Goal: Information Seeking & Learning: Compare options

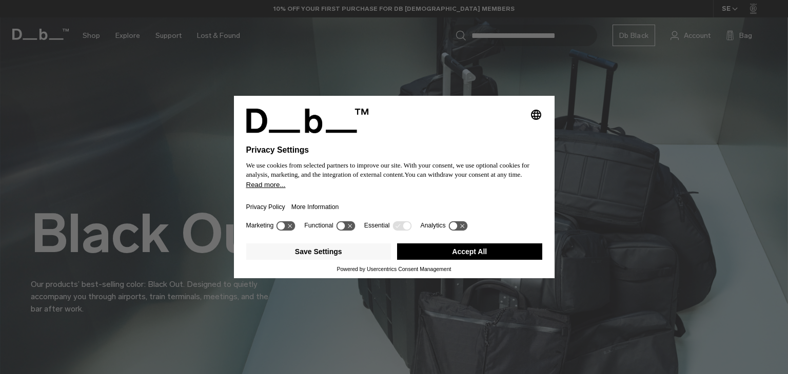
click at [506, 252] on button "Accept All" at bounding box center [469, 252] width 145 height 16
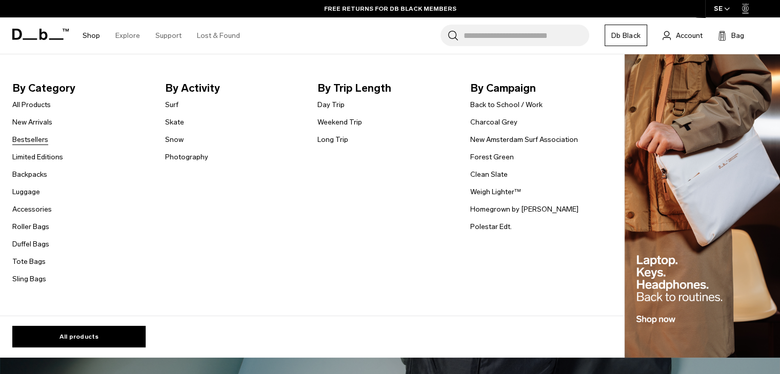
click at [36, 140] on link "Bestsellers" at bounding box center [30, 139] width 36 height 11
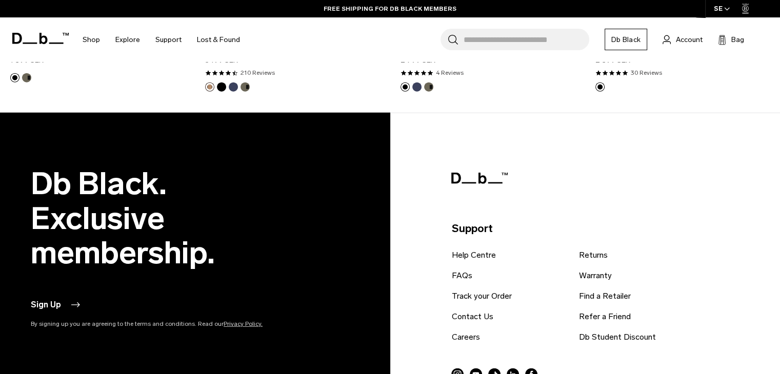
scroll to position [2622, 0]
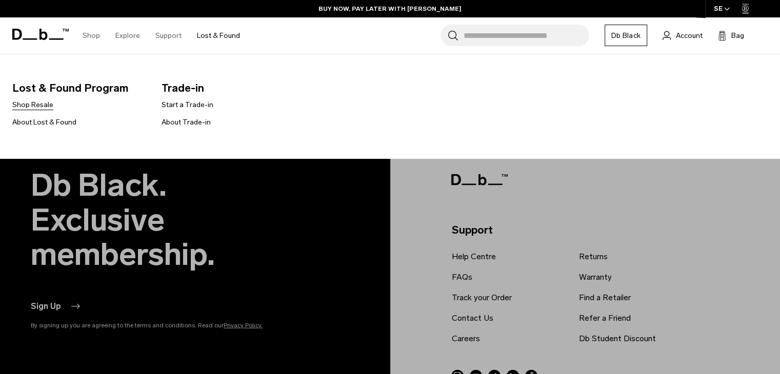
click at [29, 107] on link "Shop Resale" at bounding box center [32, 104] width 41 height 11
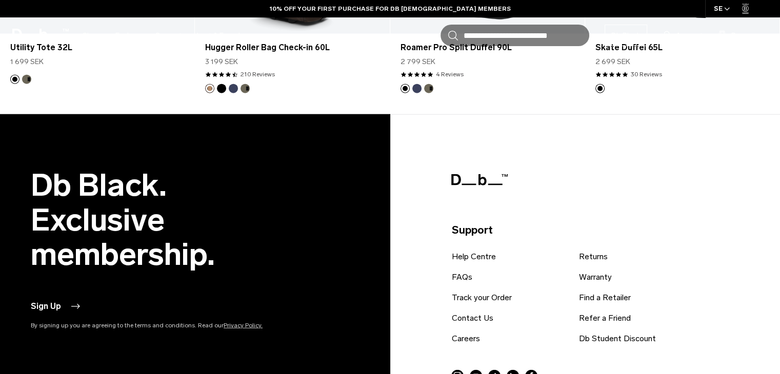
scroll to position [2622, 0]
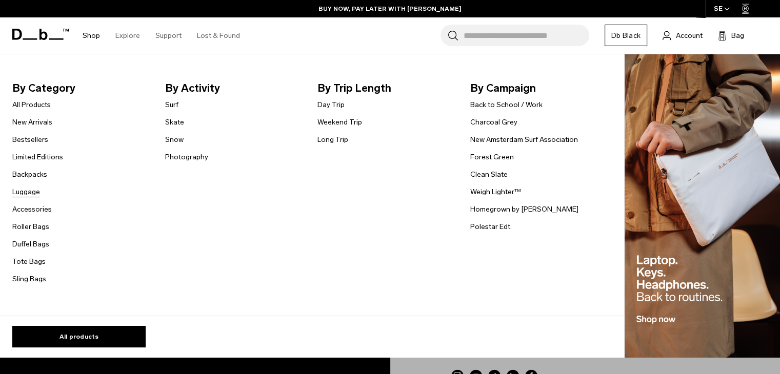
click at [28, 191] on link "Luggage" at bounding box center [26, 192] width 28 height 11
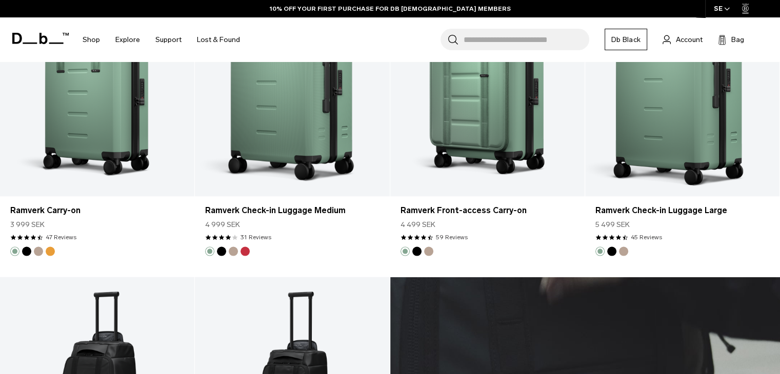
scroll to position [2063, 0]
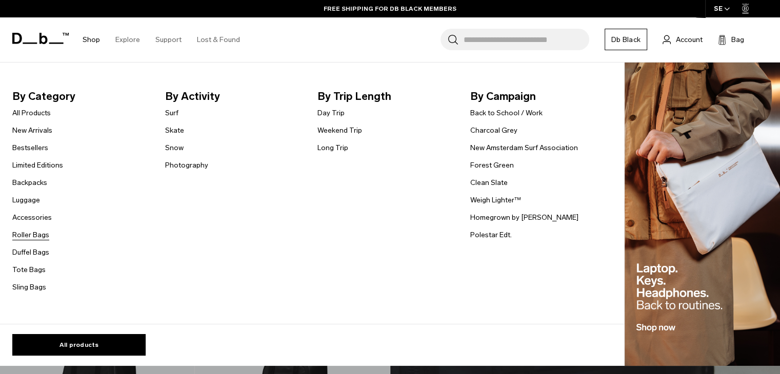
click at [34, 231] on link "Roller Bags" at bounding box center [30, 235] width 37 height 11
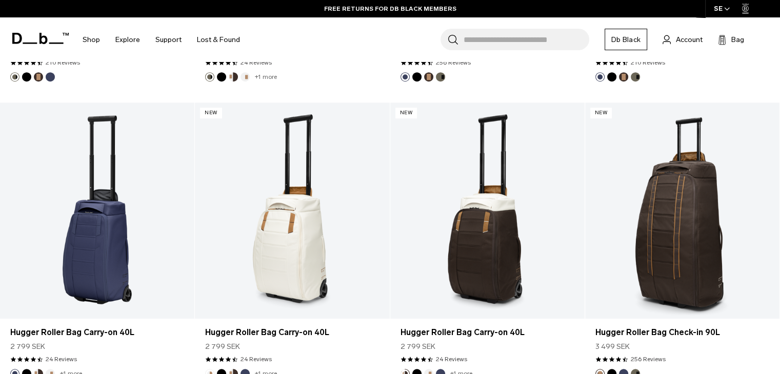
scroll to position [853, 0]
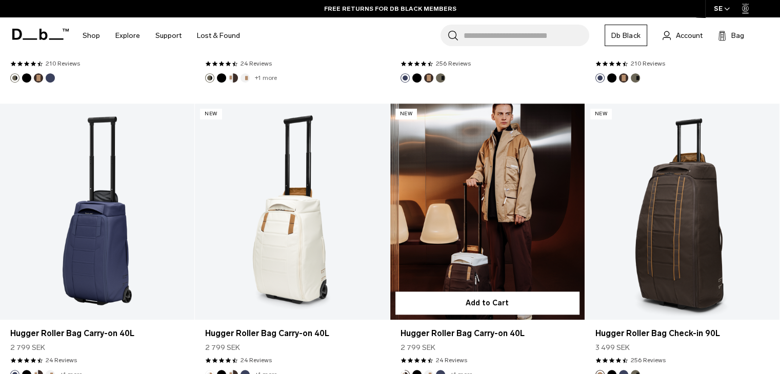
click at [519, 237] on link "Hugger Roller Bag Carry-on 40L" at bounding box center [487, 212] width 194 height 216
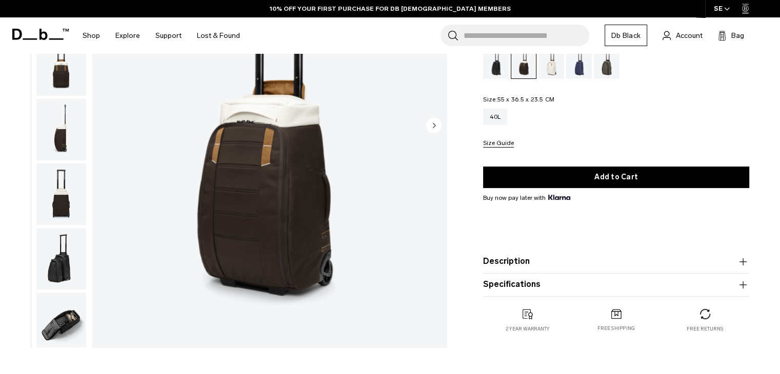
click at [45, 259] on img "button" at bounding box center [61, 259] width 50 height 62
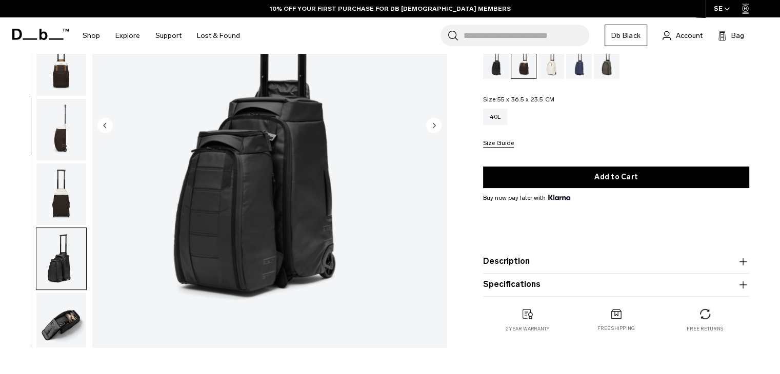
scroll to position [265, 0]
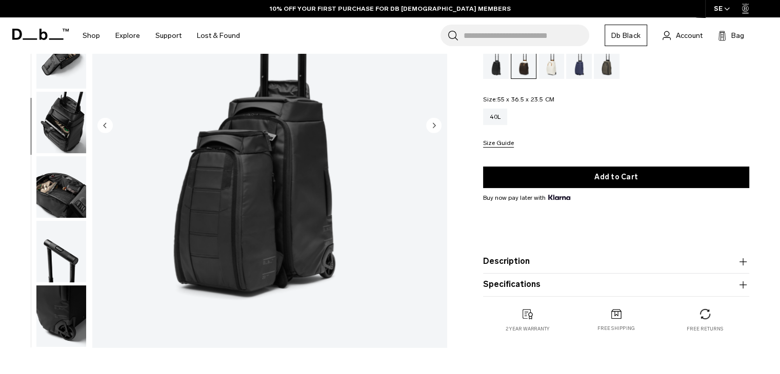
click at [59, 210] on img "button" at bounding box center [61, 187] width 50 height 62
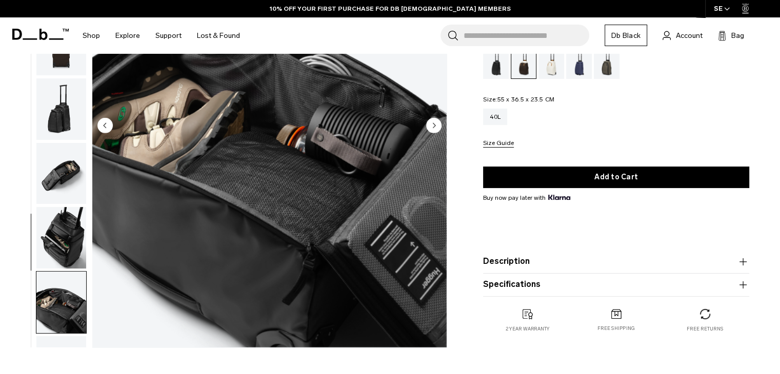
click at [59, 210] on img "button" at bounding box center [61, 238] width 50 height 62
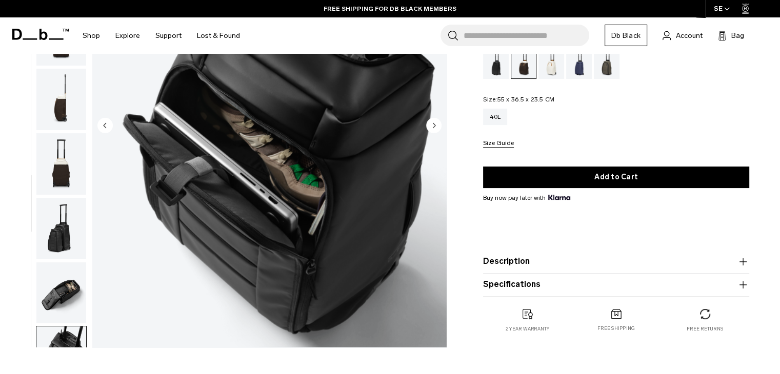
scroll to position [29, 0]
click at [61, 181] on img "button" at bounding box center [61, 165] width 50 height 62
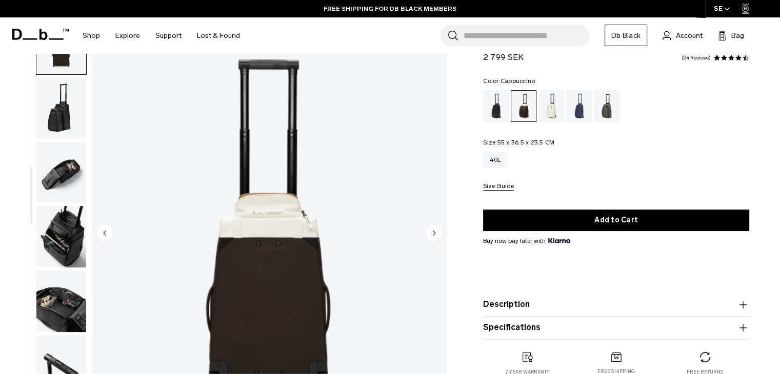
scroll to position [34, 0]
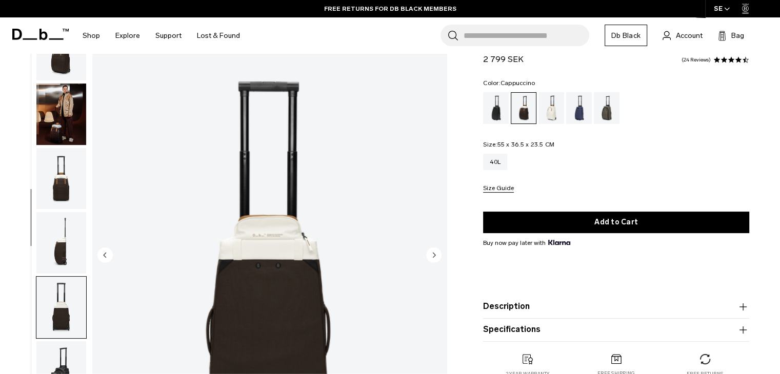
click at [58, 128] on img "button" at bounding box center [61, 115] width 50 height 62
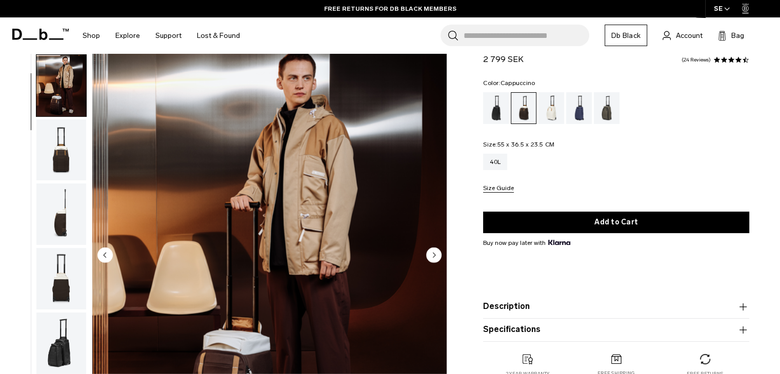
scroll to position [65, 0]
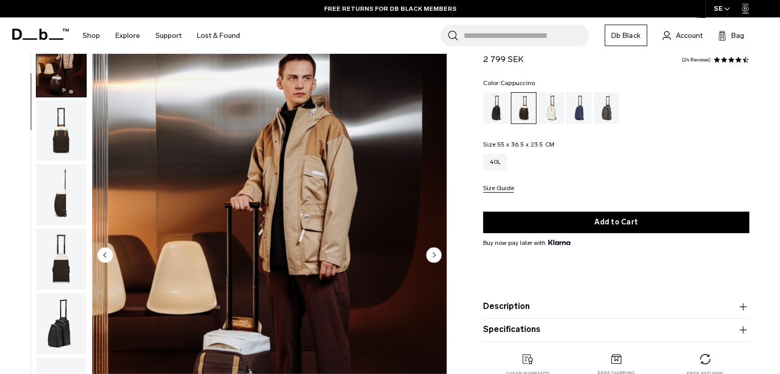
click at [57, 153] on img "button" at bounding box center [61, 131] width 50 height 62
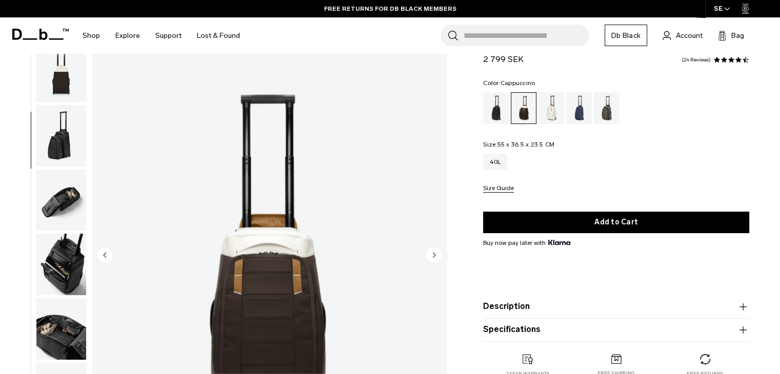
scroll to position [265, 0]
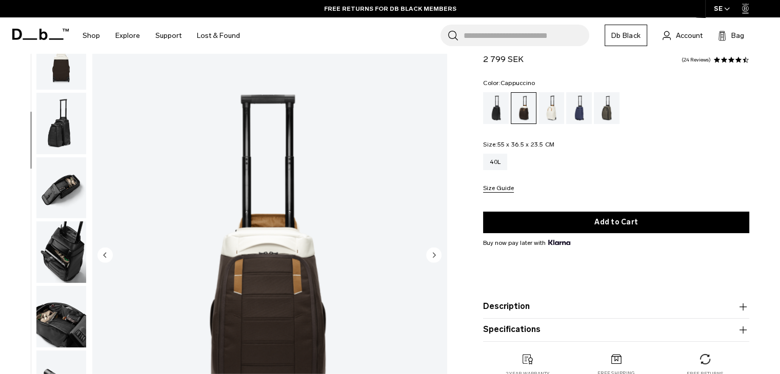
click at [610, 308] on button "Description" at bounding box center [616, 307] width 266 height 12
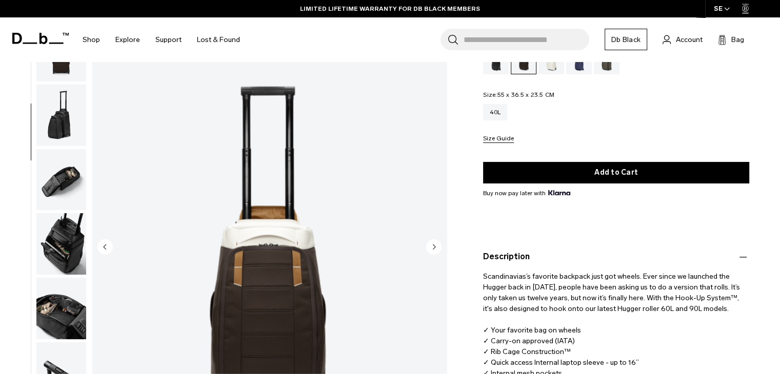
scroll to position [84, 0]
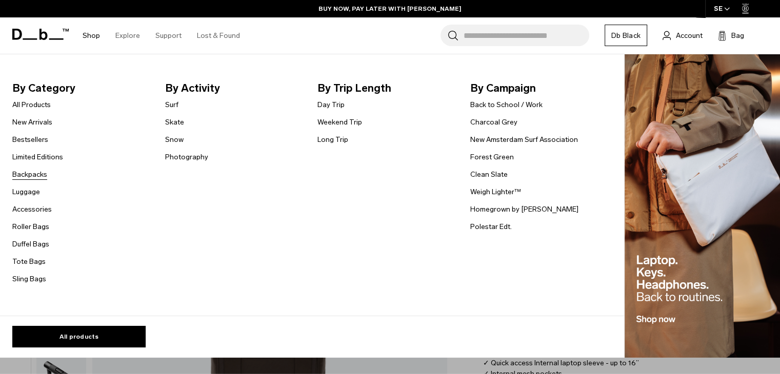
click at [28, 173] on link "Backpacks" at bounding box center [29, 174] width 35 height 11
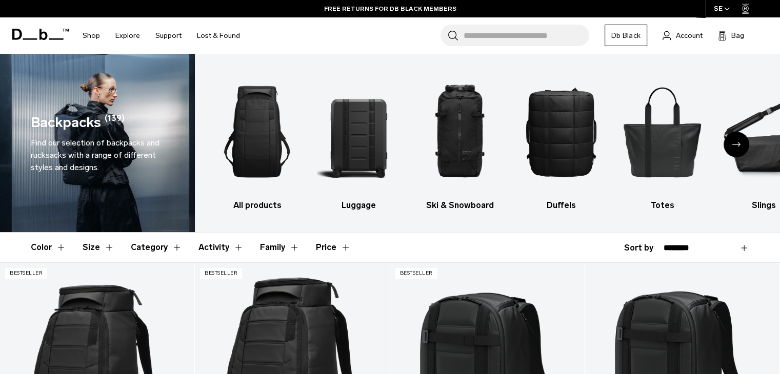
click at [738, 146] on icon "Next slide" at bounding box center [736, 144] width 8 height 5
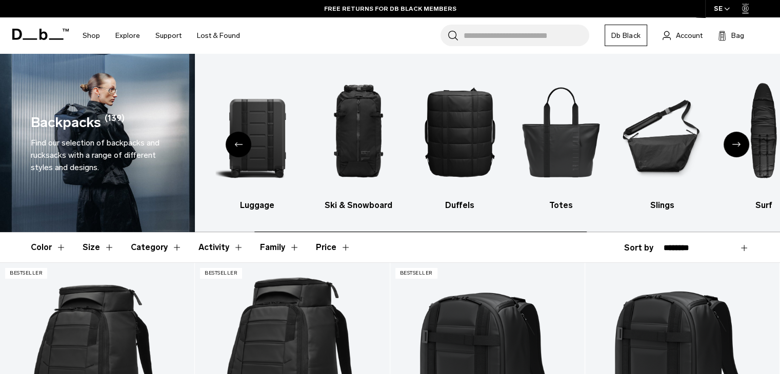
click at [738, 146] on icon "Next slide" at bounding box center [736, 144] width 8 height 5
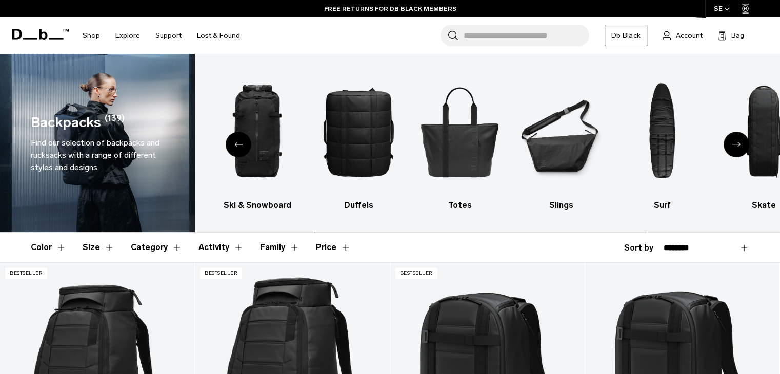
click at [738, 146] on icon "Next slide" at bounding box center [736, 144] width 8 height 5
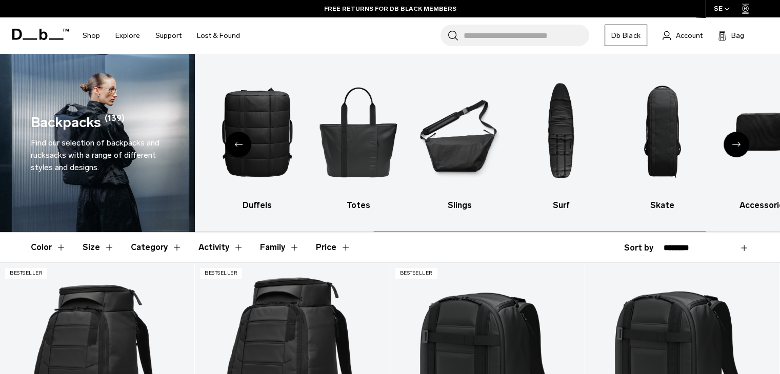
click at [738, 146] on icon "Next slide" at bounding box center [736, 144] width 8 height 5
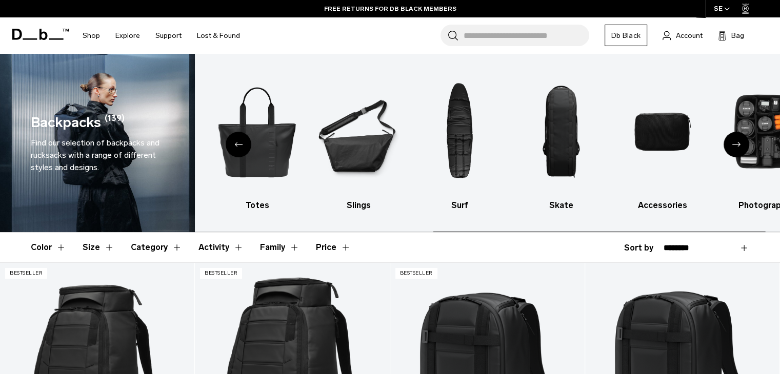
click at [738, 146] on icon "Next slide" at bounding box center [736, 144] width 8 height 5
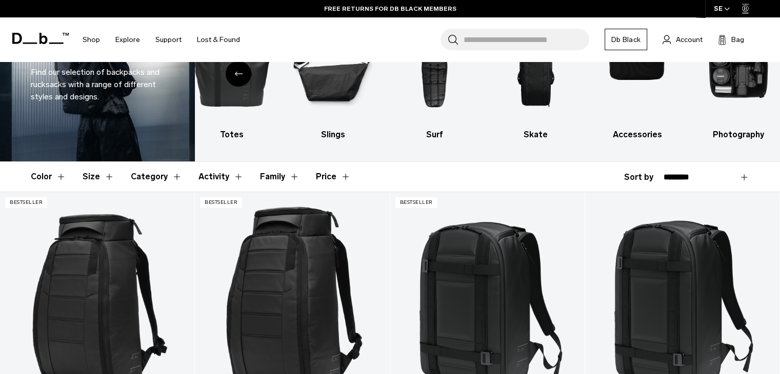
scroll to position [64, 0]
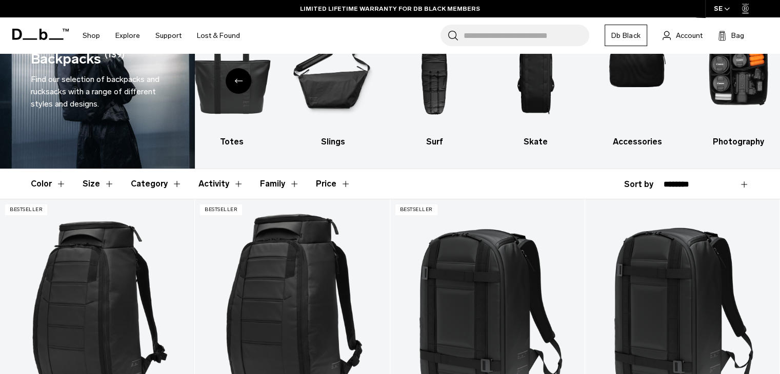
click at [87, 175] on button "Size" at bounding box center [99, 184] width 32 height 30
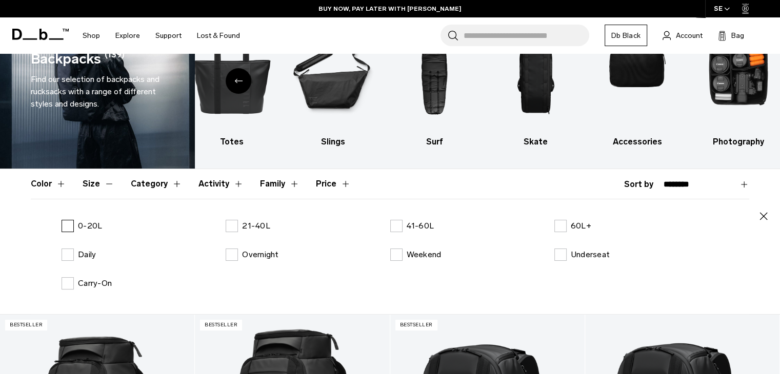
click at [73, 223] on label "0-20L" at bounding box center [82, 226] width 41 height 12
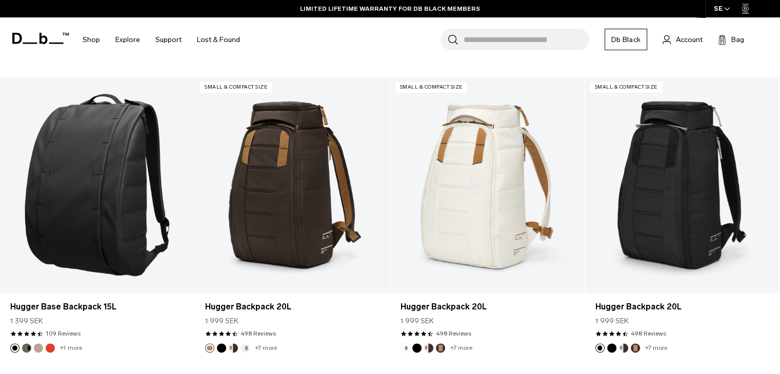
scroll to position [1229, 0]
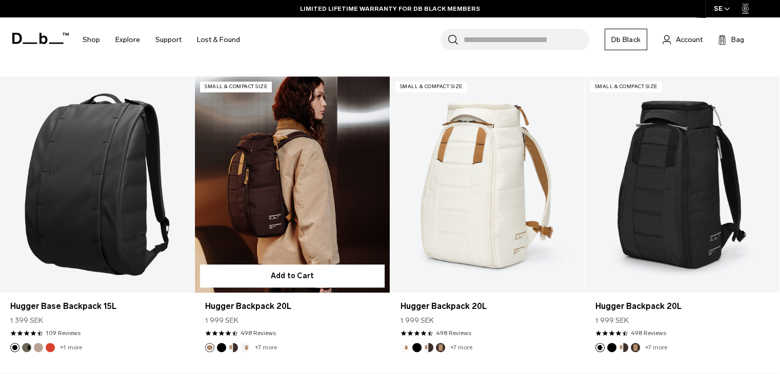
click at [316, 243] on link "Hugger Backpack 20L" at bounding box center [292, 184] width 194 height 216
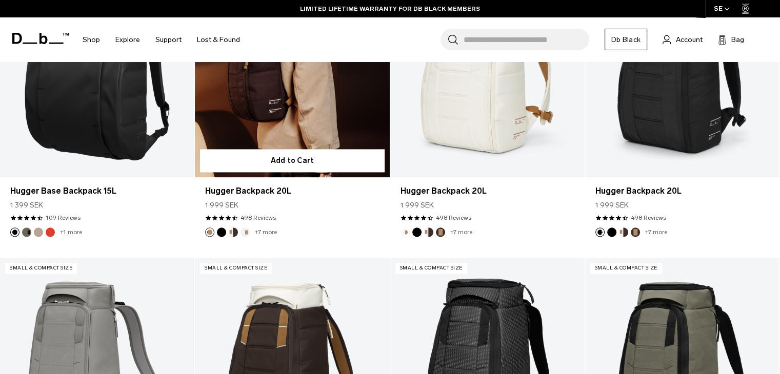
scroll to position [1113, 0]
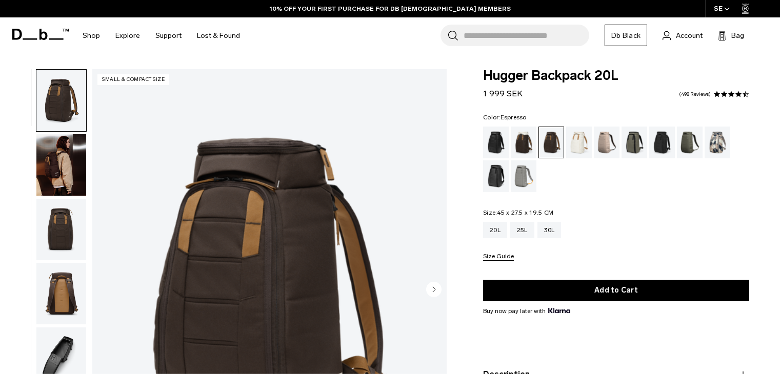
scroll to position [76, 0]
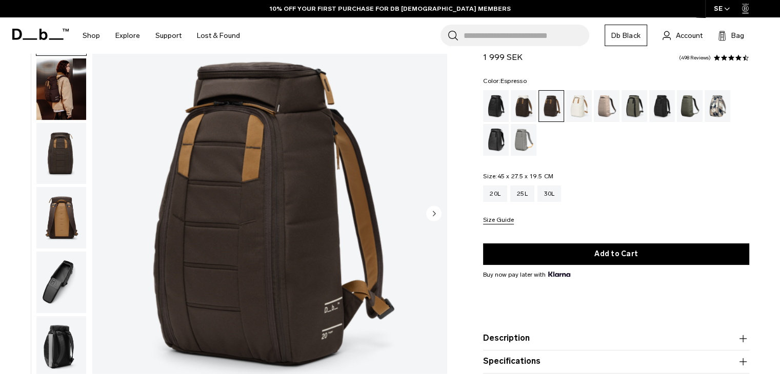
click at [57, 208] on img "button" at bounding box center [61, 218] width 50 height 62
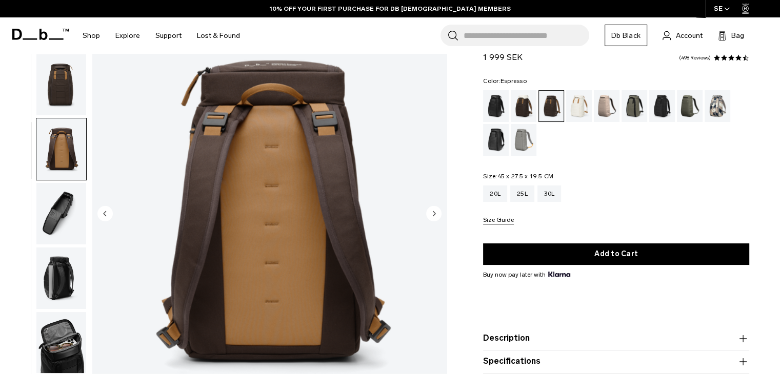
scroll to position [194, 0]
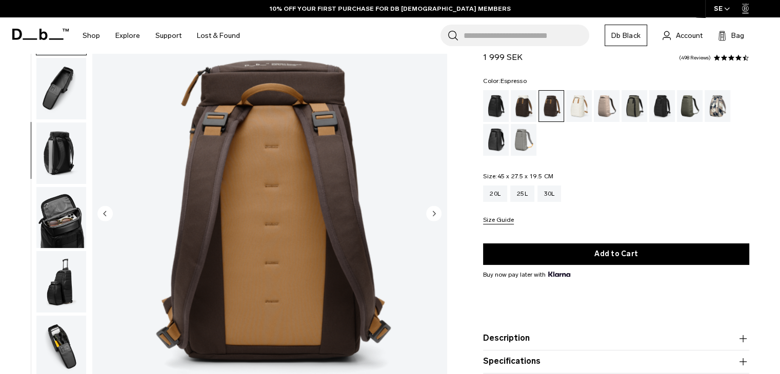
click at [44, 156] on img "button" at bounding box center [61, 154] width 50 height 62
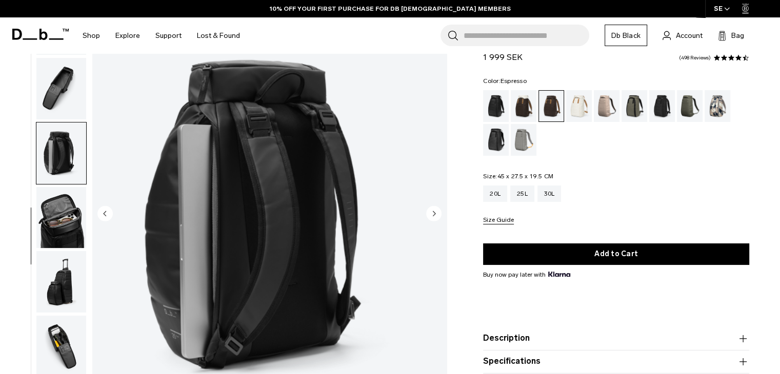
scroll to position [201, 0]
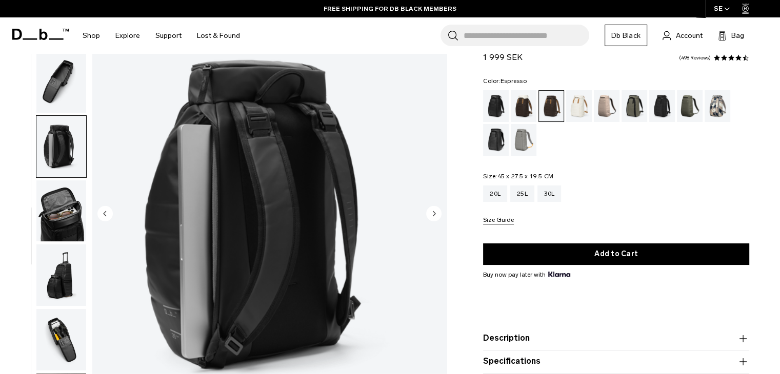
click at [61, 193] on img "button" at bounding box center [61, 211] width 50 height 62
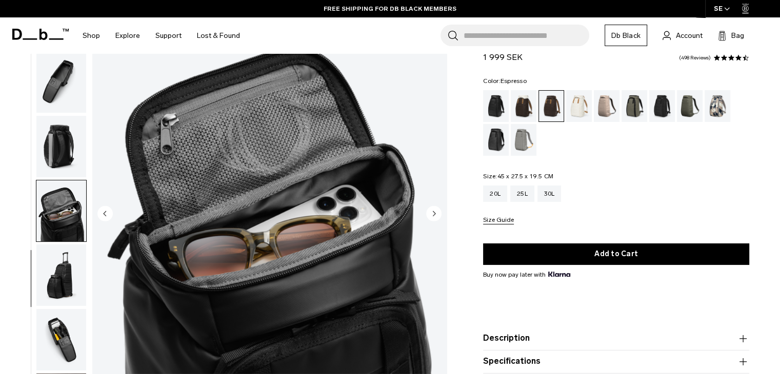
click at [71, 273] on img "button" at bounding box center [61, 276] width 50 height 62
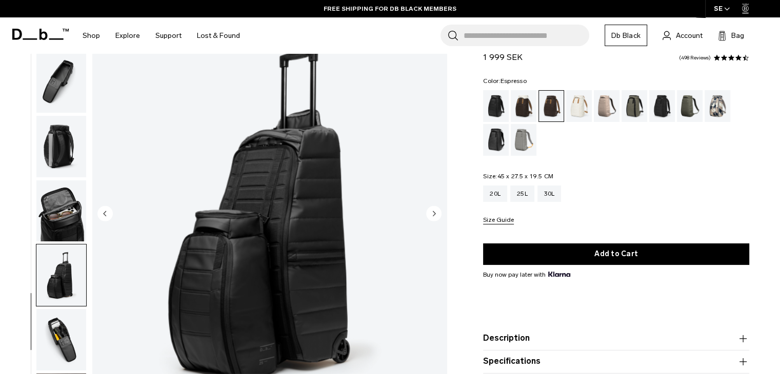
click at [77, 338] on img "button" at bounding box center [61, 340] width 50 height 62
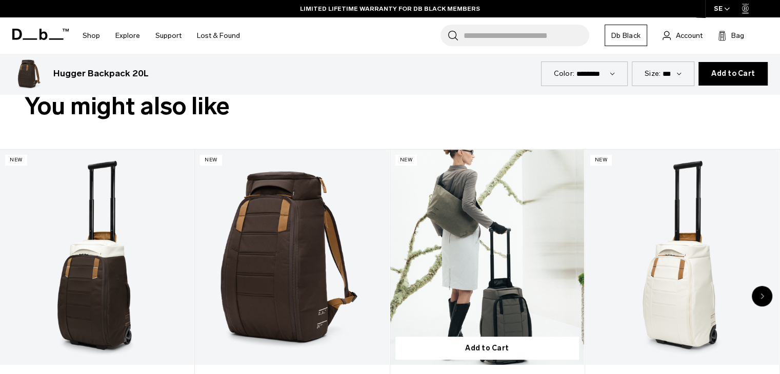
scroll to position [453, 0]
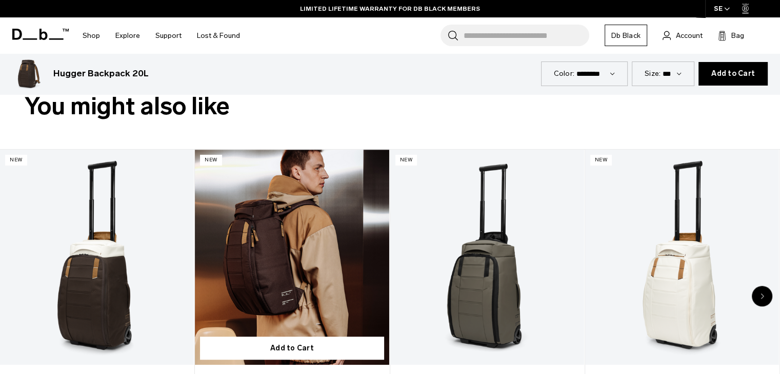
click at [268, 283] on link "Hugger Backpack 25L" at bounding box center [292, 257] width 194 height 215
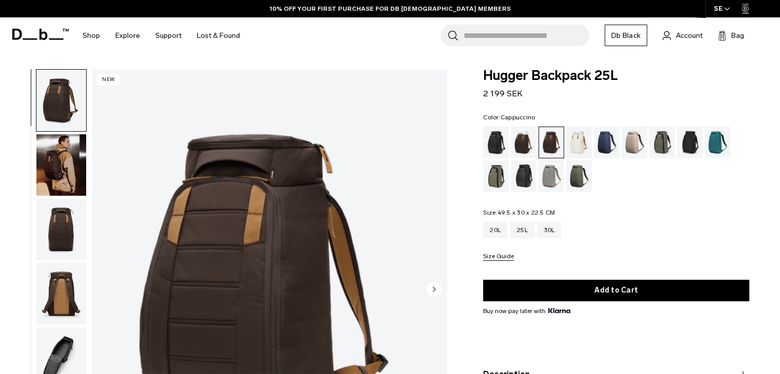
click at [518, 142] on div "Cappuccino" at bounding box center [524, 143] width 26 height 32
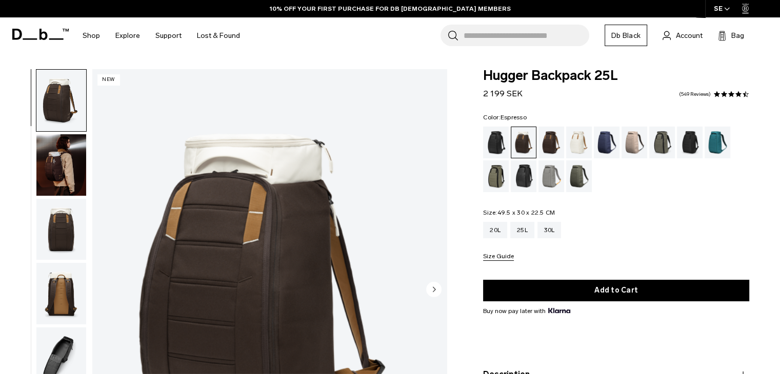
click at [552, 140] on div "Espresso" at bounding box center [551, 143] width 26 height 32
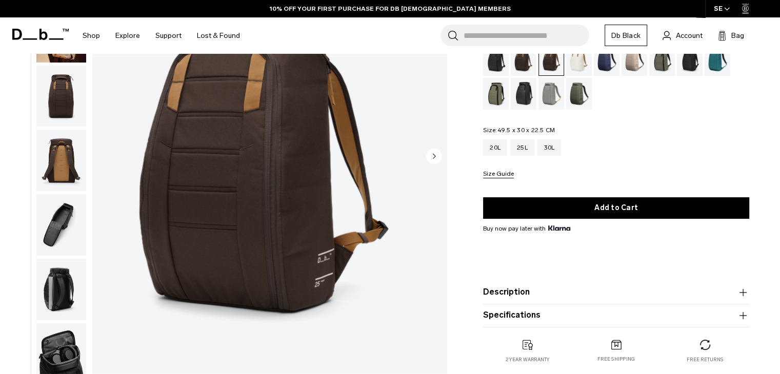
scroll to position [155, 0]
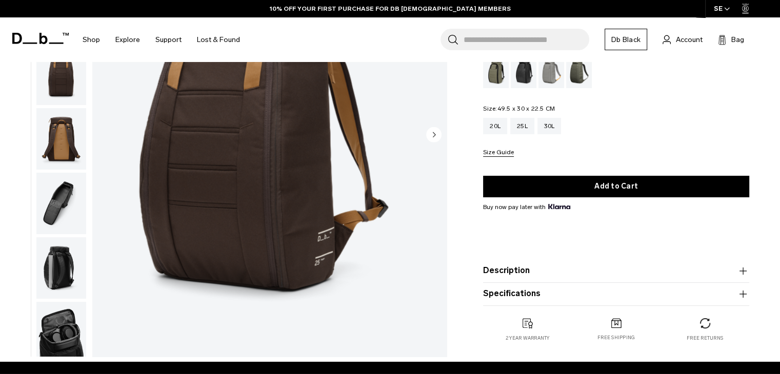
click at [54, 341] on img "button" at bounding box center [61, 333] width 50 height 62
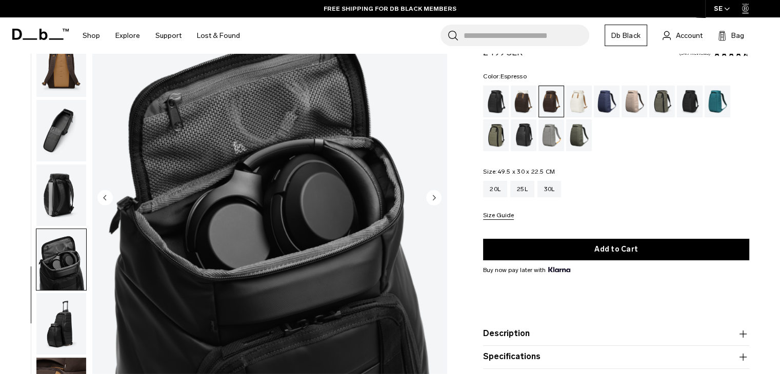
scroll to position [160, 0]
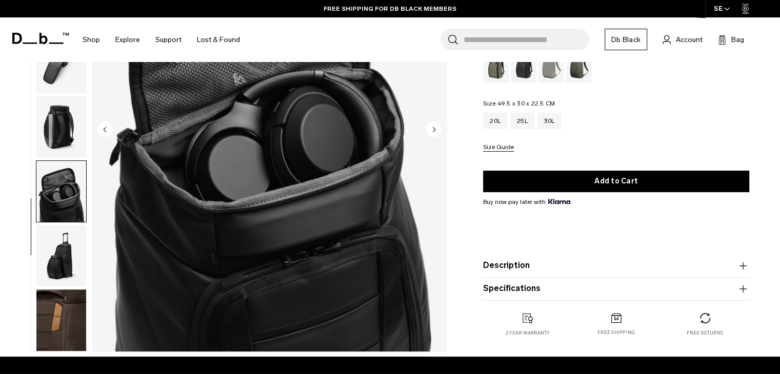
click at [56, 324] on img "button" at bounding box center [61, 321] width 50 height 62
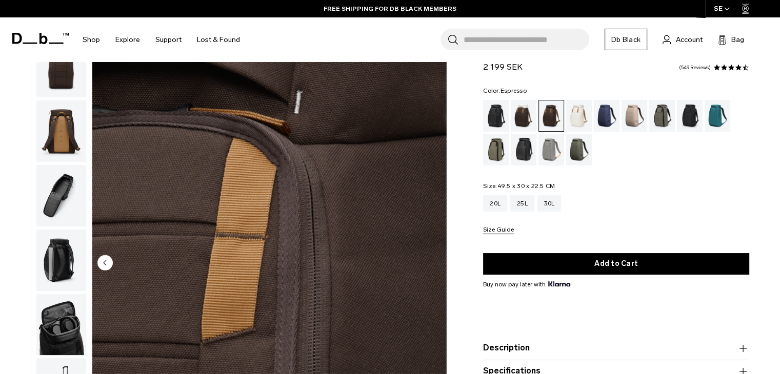
scroll to position [12, 0]
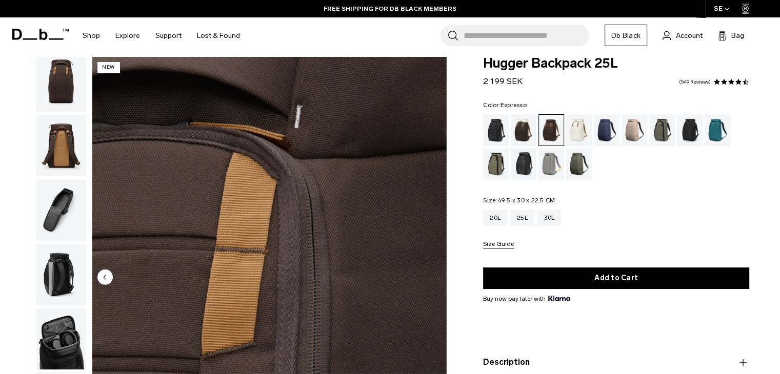
click at [50, 142] on img "button" at bounding box center [61, 146] width 50 height 62
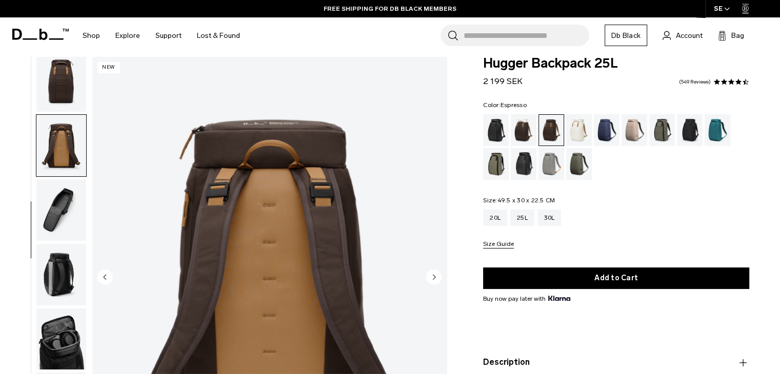
click at [52, 97] on img "button" at bounding box center [61, 82] width 50 height 62
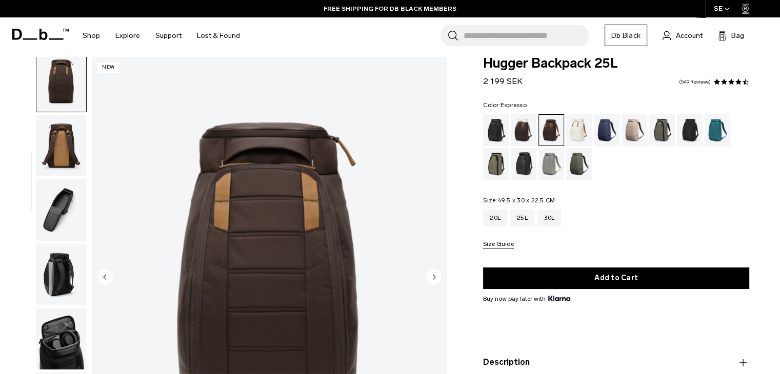
scroll to position [129, 0]
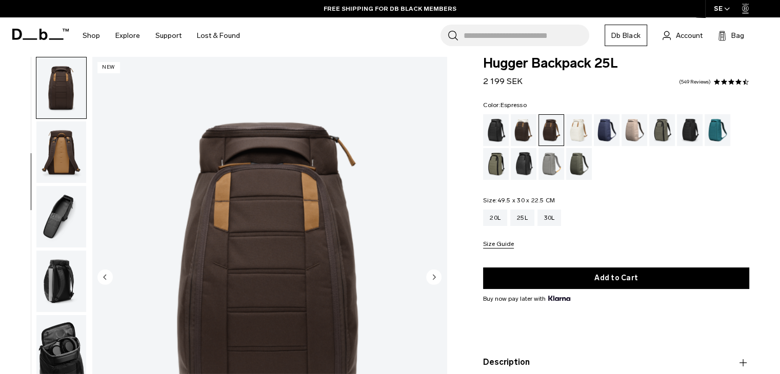
click at [62, 143] on img "button" at bounding box center [61, 153] width 50 height 62
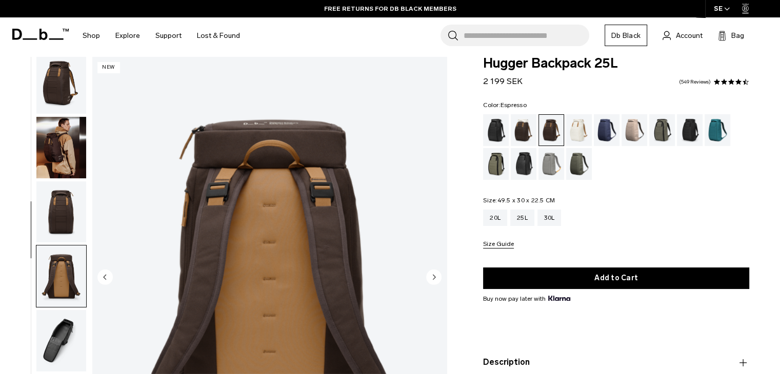
click at [62, 143] on img "button" at bounding box center [61, 148] width 50 height 62
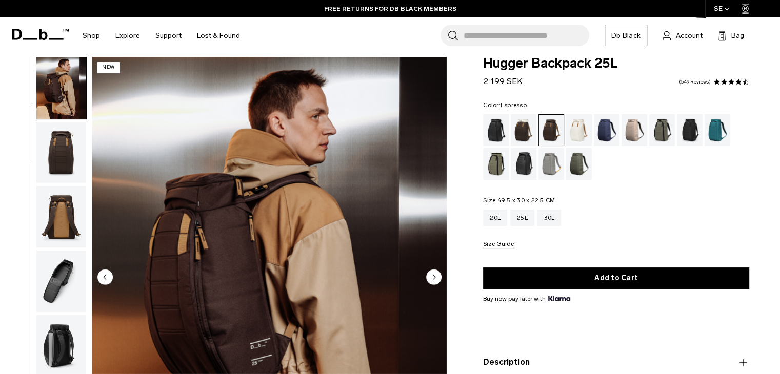
scroll to position [0, 0]
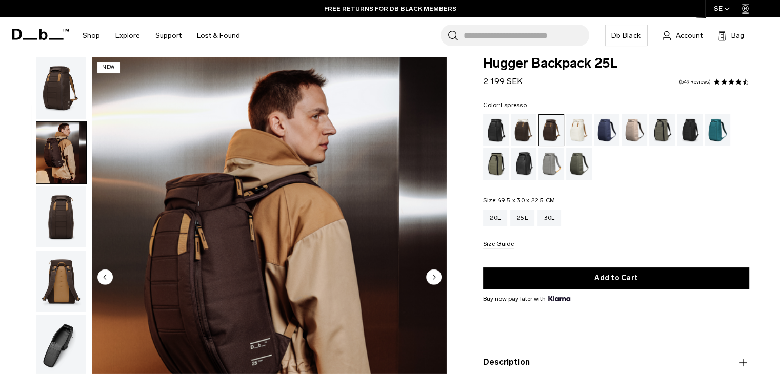
click at [66, 91] on img "button" at bounding box center [61, 88] width 50 height 62
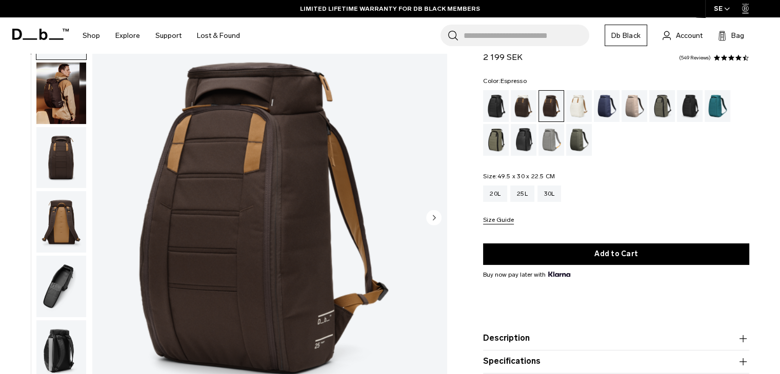
scroll to position [72, 0]
